Goal: Book appointment/travel/reservation

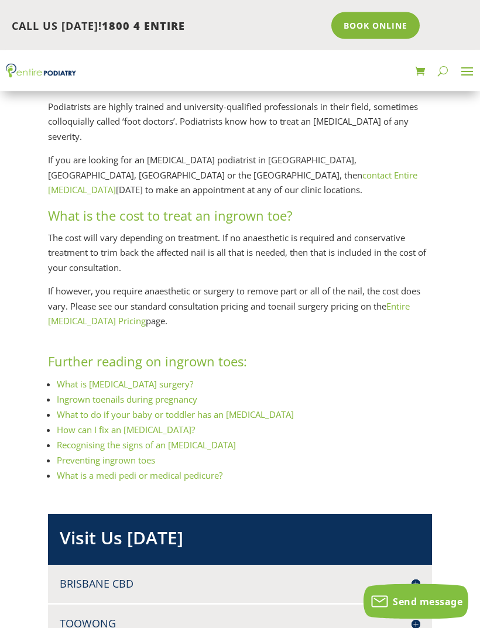
scroll to position [1192, 0]
click at [129, 456] on link "Preventing ingrown toes" at bounding box center [106, 460] width 98 height 12
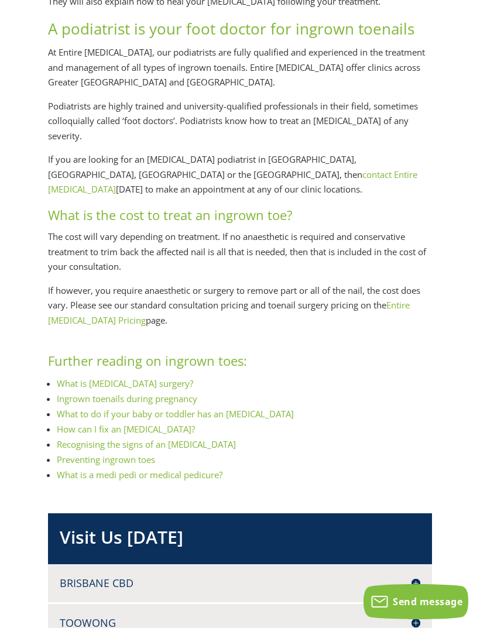
scroll to position [1230, 0]
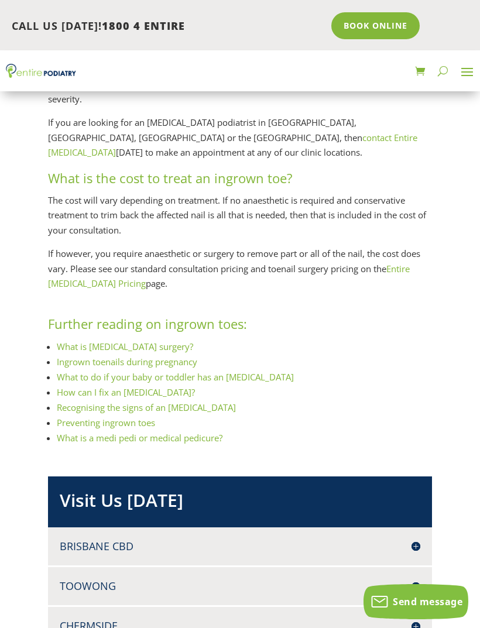
click at [368, 25] on link "Book Online" at bounding box center [375, 25] width 88 height 27
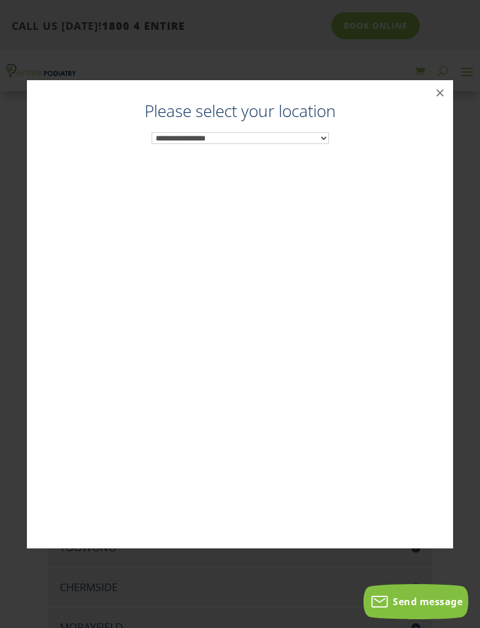
scroll to position [1269, 0]
click at [326, 138] on select "**********" at bounding box center [240, 138] width 177 height 12
click at [445, 94] on button "×" at bounding box center [440, 93] width 26 height 26
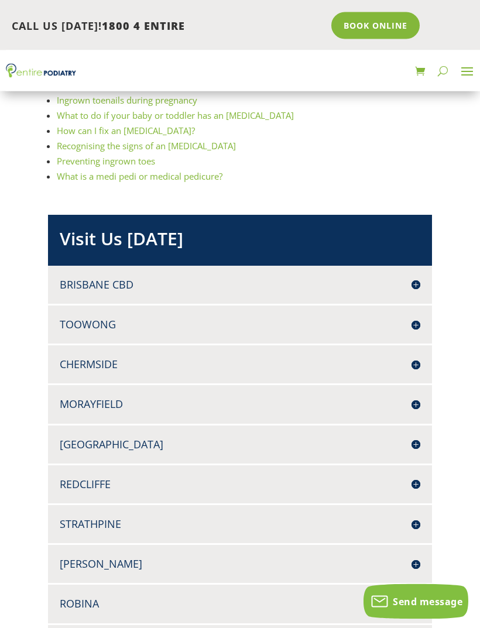
scroll to position [1491, 0]
click at [88, 563] on h4 "[PERSON_NAME]" at bounding box center [240, 564] width 361 height 15
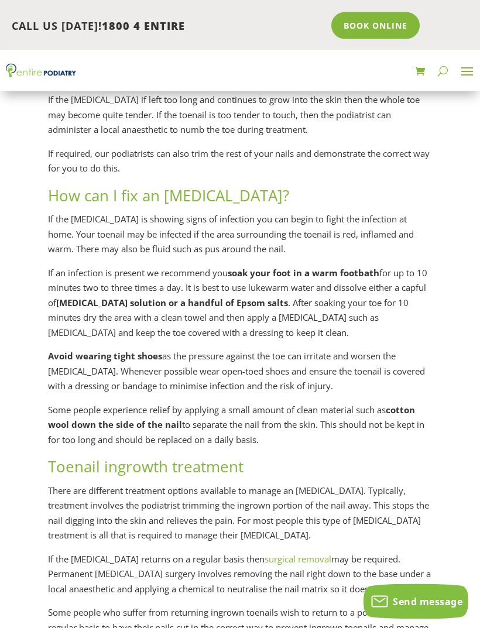
scroll to position [497, 0]
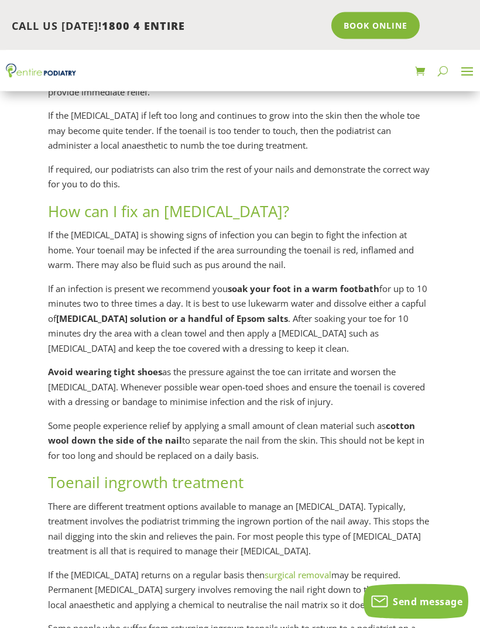
click at [465, 77] on span at bounding box center [467, 71] width 19 height 19
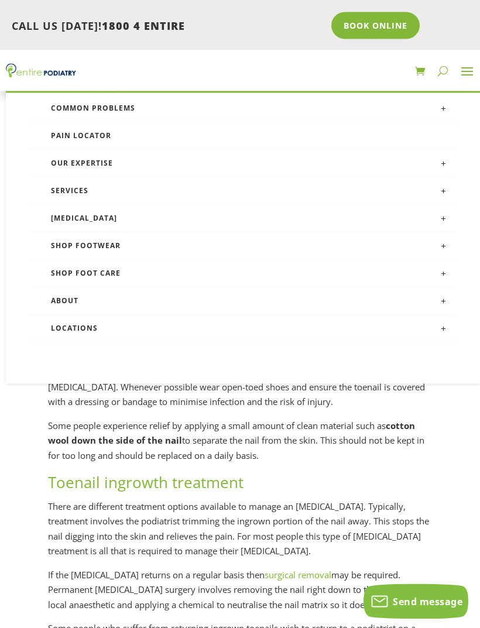
scroll to position [497, 0]
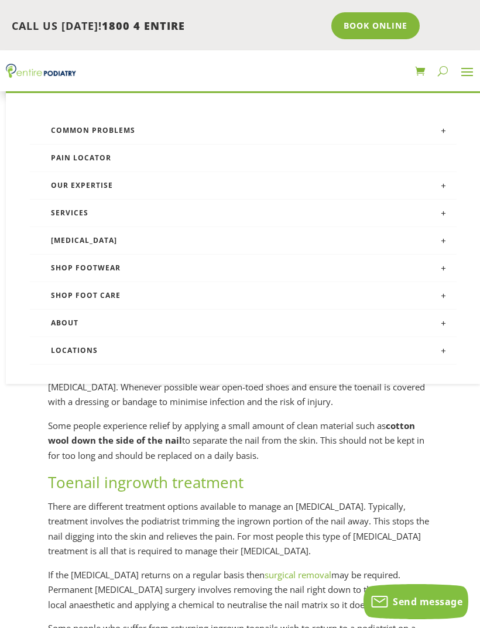
click at [88, 353] on link "Locations" at bounding box center [243, 351] width 427 height 28
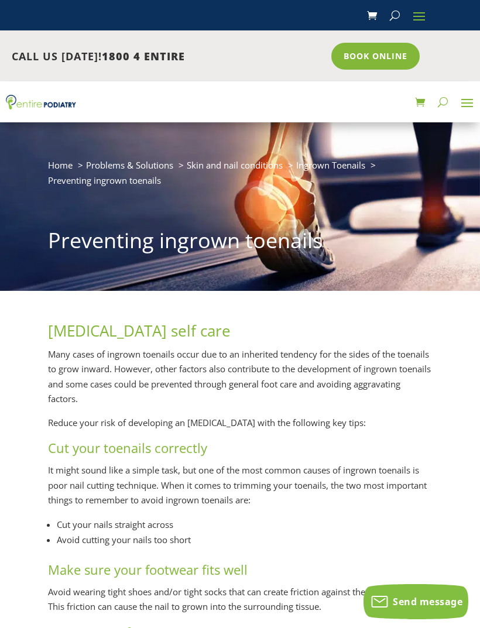
click at [379, 57] on link "Book Online" at bounding box center [375, 56] width 88 height 27
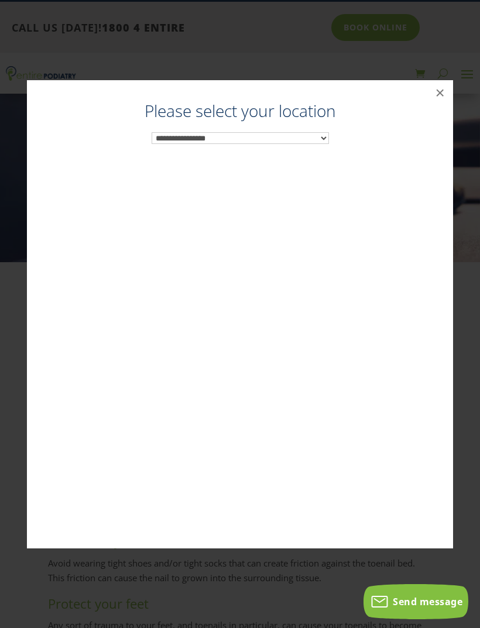
scroll to position [30, 0]
click at [329, 135] on div "**********" at bounding box center [240, 326] width 402 height 445
click at [322, 138] on select "**********" at bounding box center [240, 138] width 177 height 12
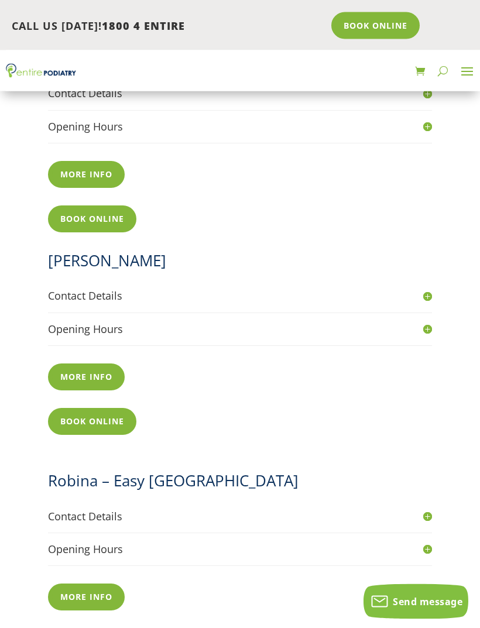
scroll to position [1792, 0]
click at [95, 363] on link "More info" at bounding box center [86, 376] width 77 height 27
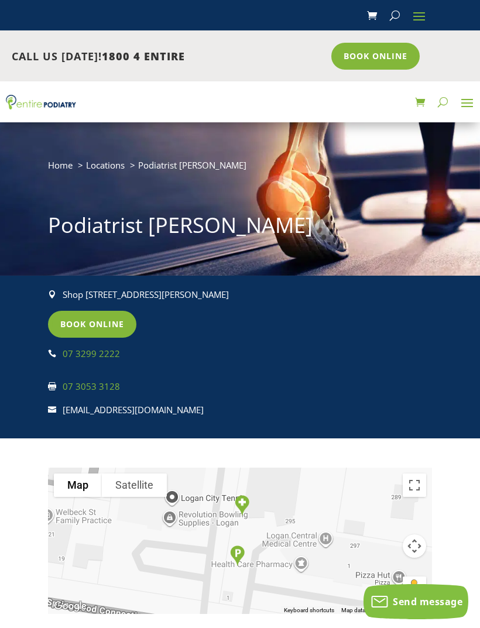
click at [371, 56] on link "Book Online" at bounding box center [375, 56] width 88 height 27
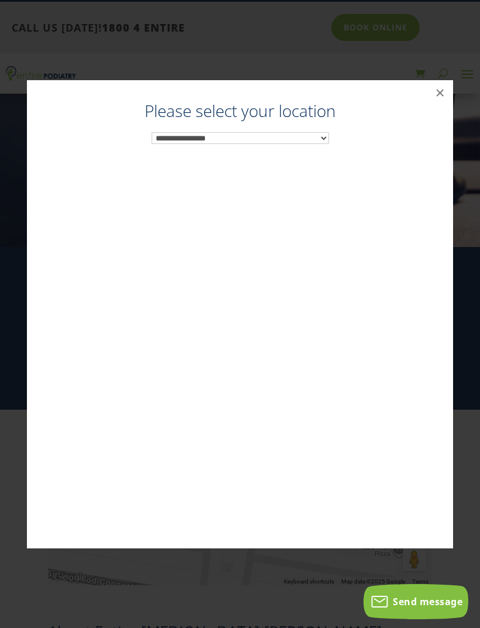
scroll to position [30, 0]
click at [326, 136] on select "**********" at bounding box center [240, 138] width 177 height 12
click at [446, 92] on button "×" at bounding box center [440, 93] width 26 height 26
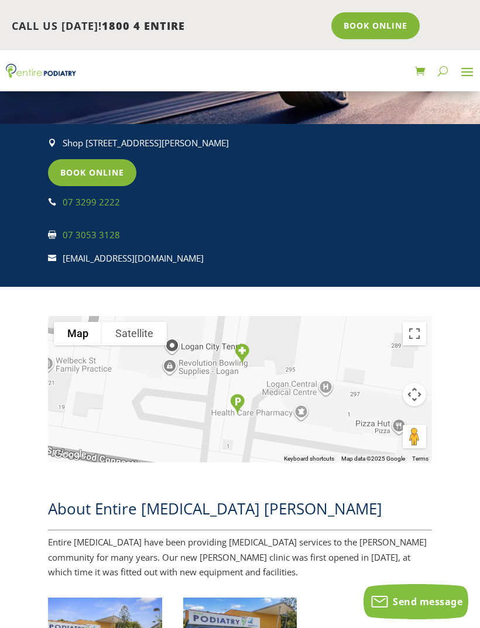
scroll to position [163, 0]
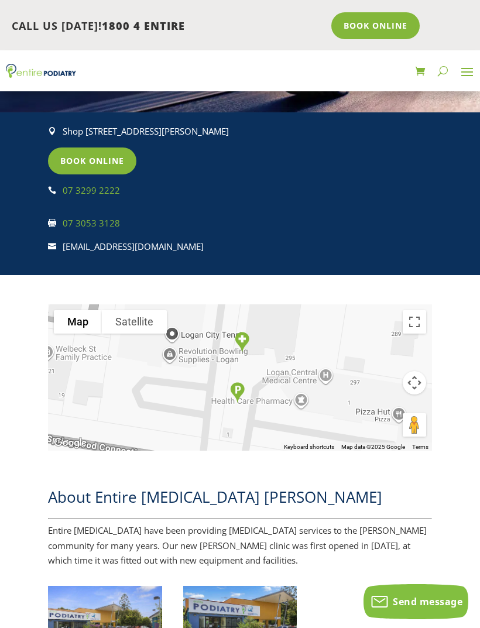
click at [419, 334] on button "Toggle fullscreen view" at bounding box center [414, 321] width 23 height 23
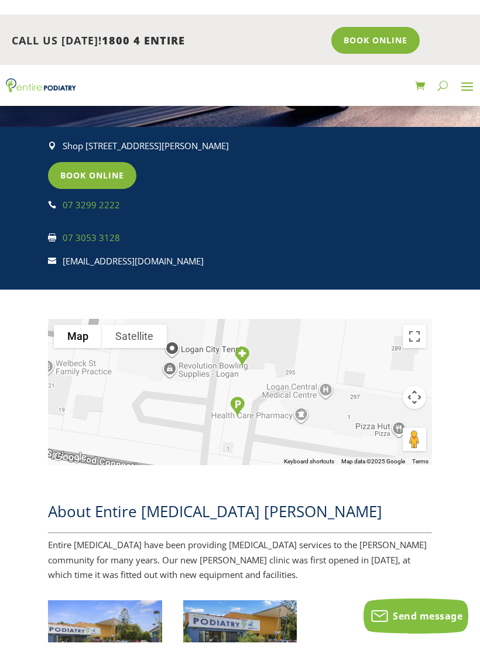
scroll to position [14, 0]
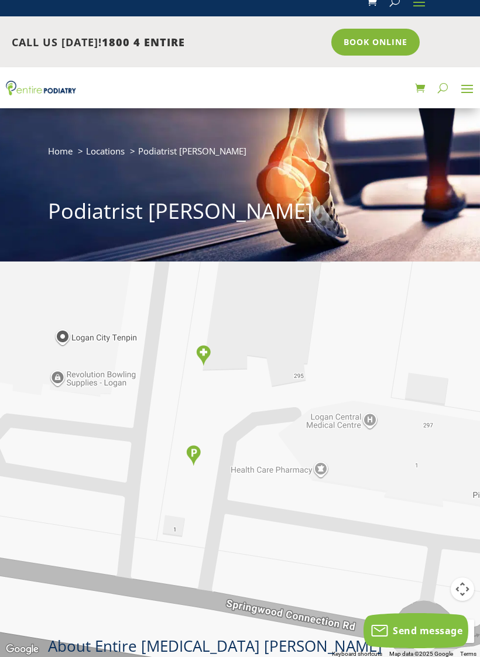
click at [460, 627] on button "Drag Pegman onto the map to open Street View" at bounding box center [462, 631] width 23 height 23
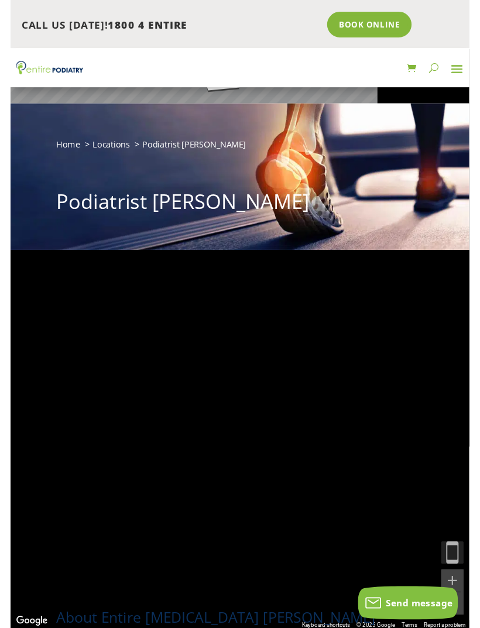
scroll to position [163, 0]
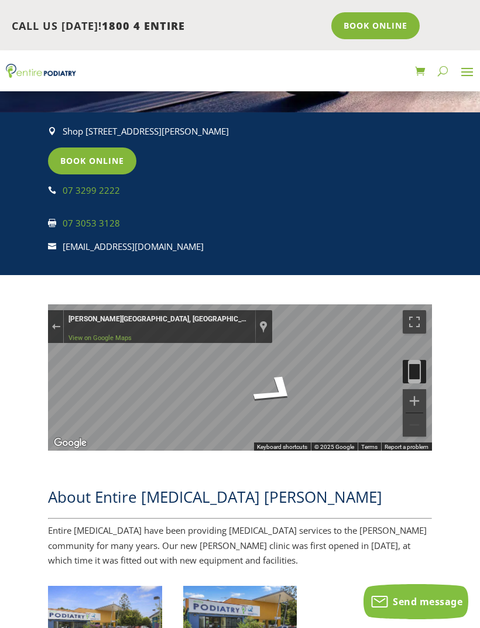
click at [267, 406] on icon "Go Southwest" at bounding box center [276, 391] width 84 height 52
click at [416, 334] on button "Toggle fullscreen view" at bounding box center [414, 321] width 23 height 23
click at [413, 332] on button "Toggle fullscreen view" at bounding box center [414, 321] width 23 height 23
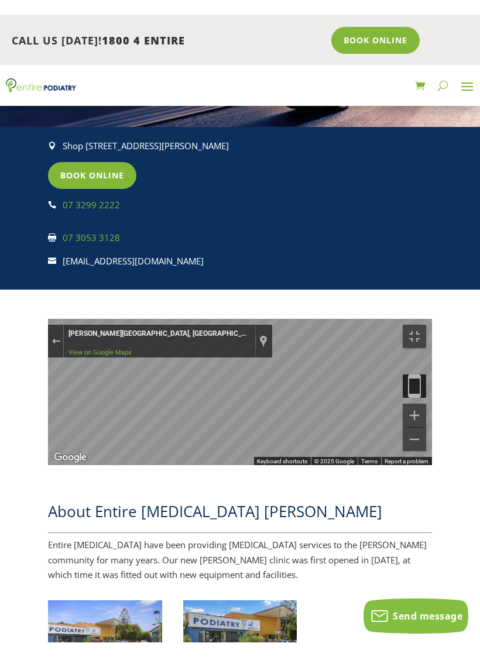
scroll to position [14, 0]
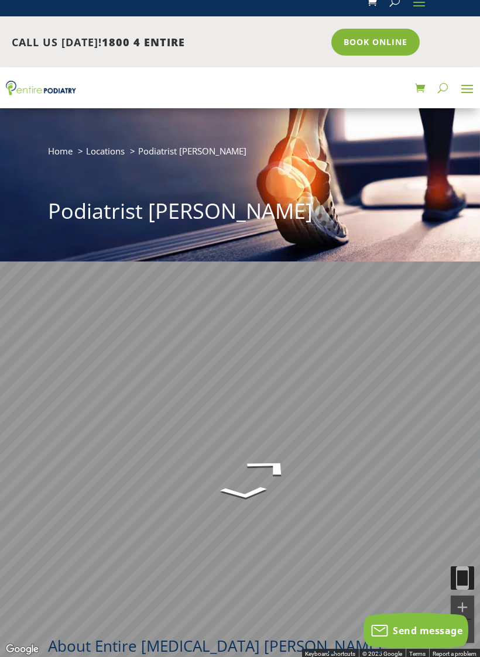
click at [465, 23] on button "Toggle fullscreen view" at bounding box center [462, 17] width 23 height 23
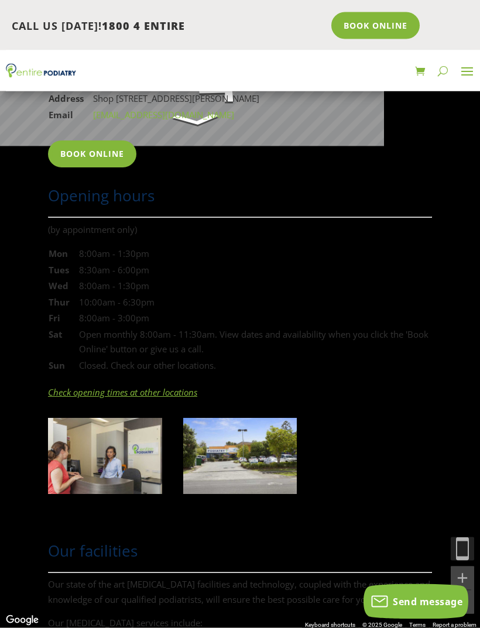
scroll to position [964, 0]
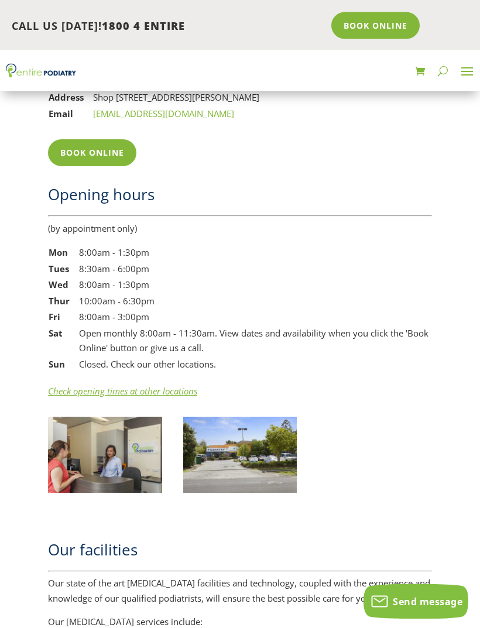
click at [114, 460] on img at bounding box center [105, 455] width 114 height 76
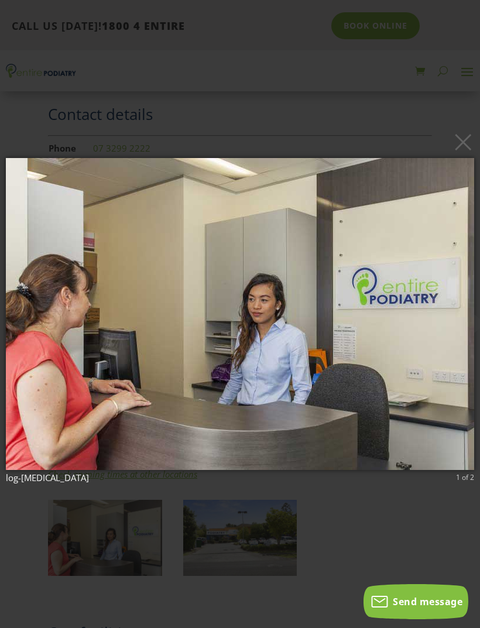
scroll to position [881, 0]
click at [471, 150] on button "×" at bounding box center [243, 142] width 468 height 26
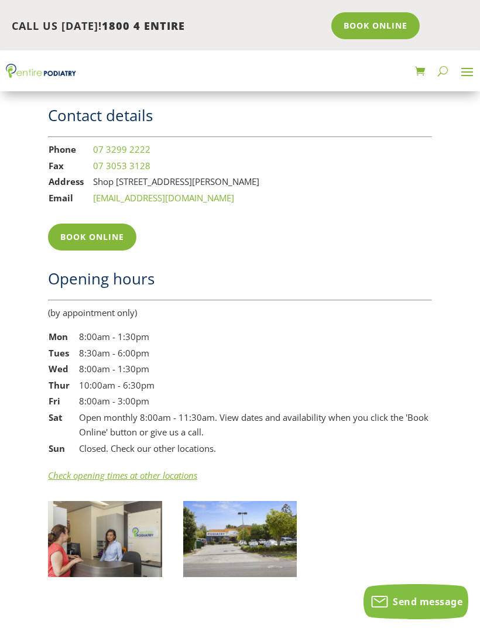
click at [252, 552] on img at bounding box center [240, 539] width 114 height 76
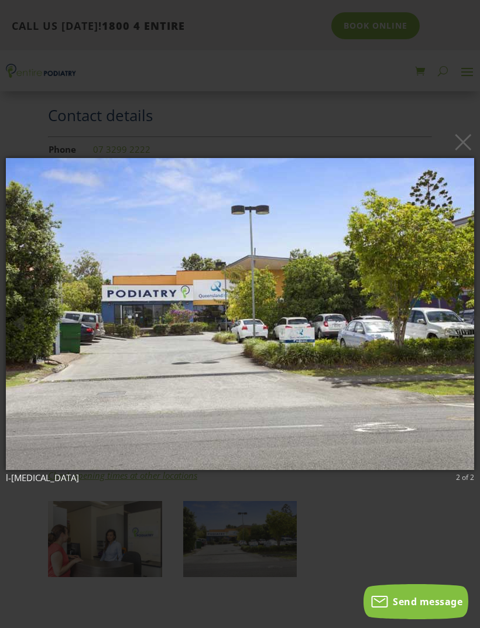
click at [469, 147] on button "×" at bounding box center [243, 142] width 468 height 26
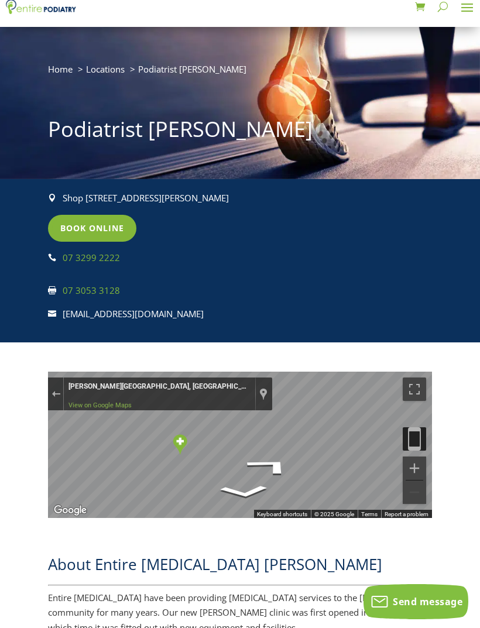
scroll to position [0, 0]
